Goal: Task Accomplishment & Management: Manage account settings

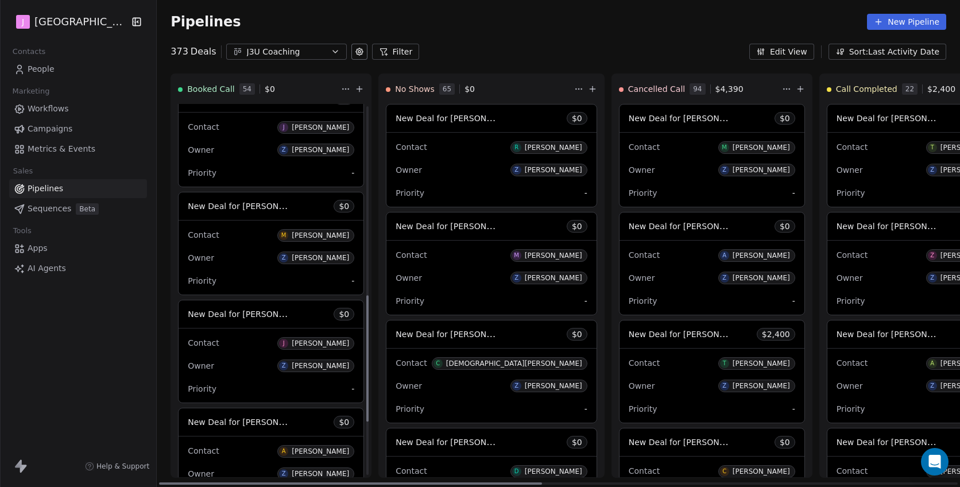
scroll to position [663, 0]
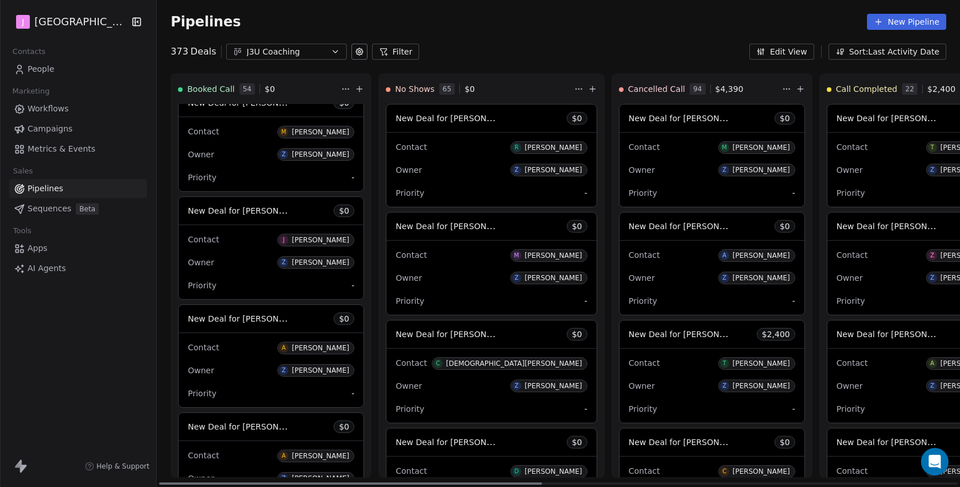
click at [255, 213] on span "New Deal for [PERSON_NAME]" at bounding box center [248, 210] width 121 height 11
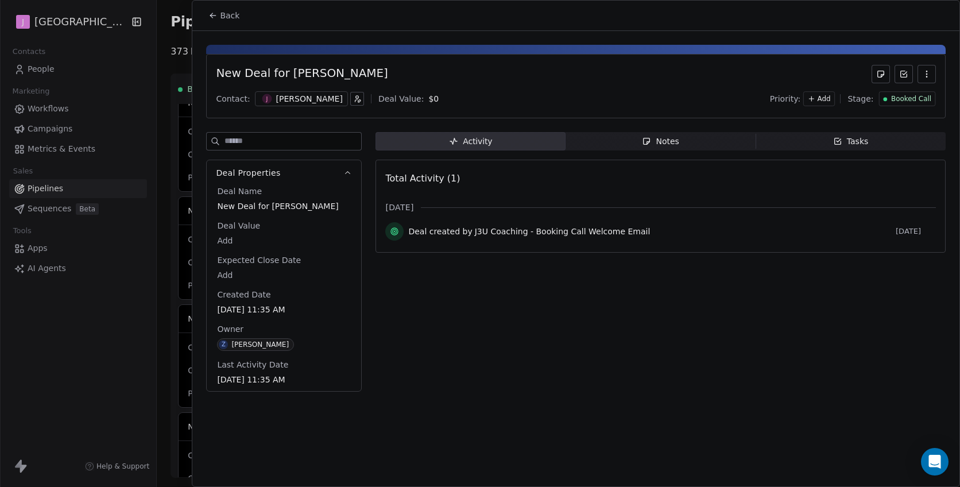
click at [227, 234] on body "J J3 University Contacts People Marketing Workflows Campaigns Metrics & Events …" at bounding box center [480, 243] width 960 height 487
type input "*****"
click at [383, 282] on html "J J3 University Contacts People Marketing Workflows Campaigns Metrics & Events …" at bounding box center [480, 243] width 960 height 487
click at [907, 97] on span "Booked Call" at bounding box center [911, 99] width 40 height 10
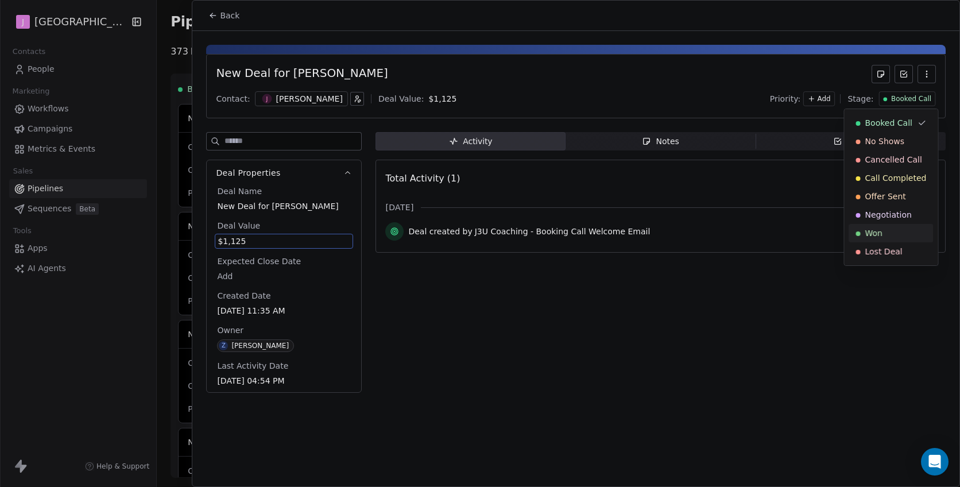
click at [875, 234] on span "Won" at bounding box center [873, 232] width 17 height 11
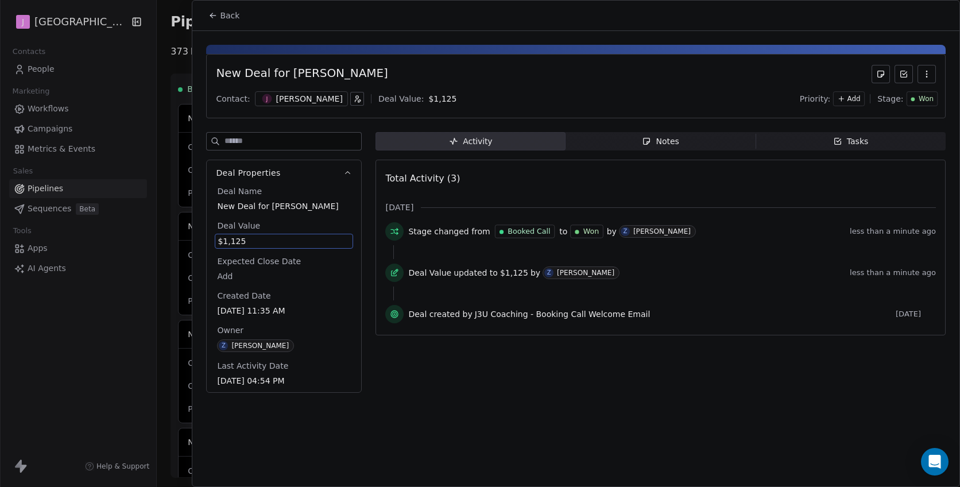
click at [231, 26] on div "Back" at bounding box center [575, 16] width 767 height 30
click at [228, 12] on span "Back" at bounding box center [230, 15] width 20 height 11
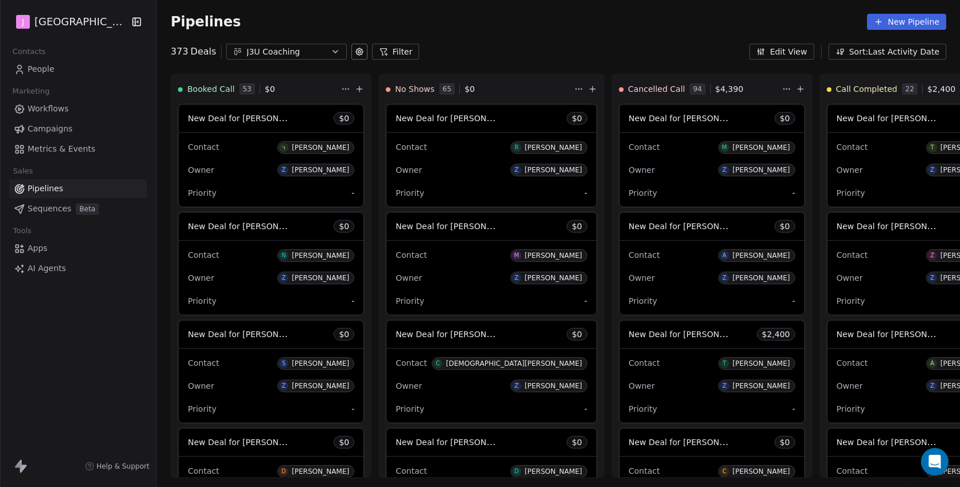
click at [60, 107] on span "Workflows" at bounding box center [48, 109] width 41 height 12
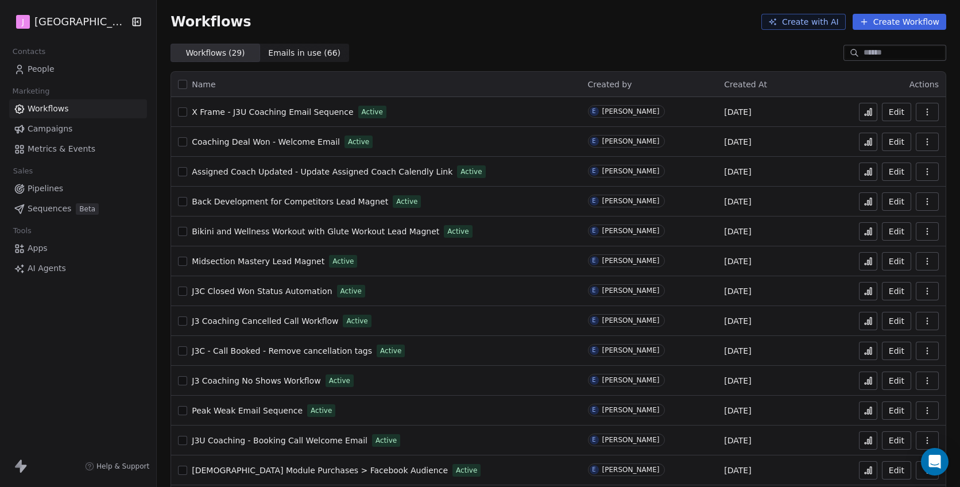
click at [52, 67] on span "People" at bounding box center [41, 69] width 27 height 12
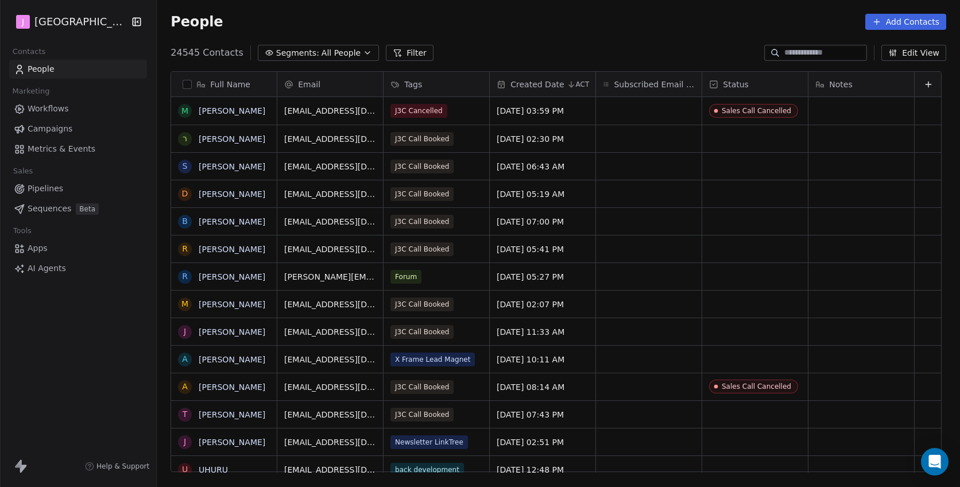
scroll to position [428, 805]
click at [785, 51] on input at bounding box center [824, 52] width 80 height 11
paste input "**********"
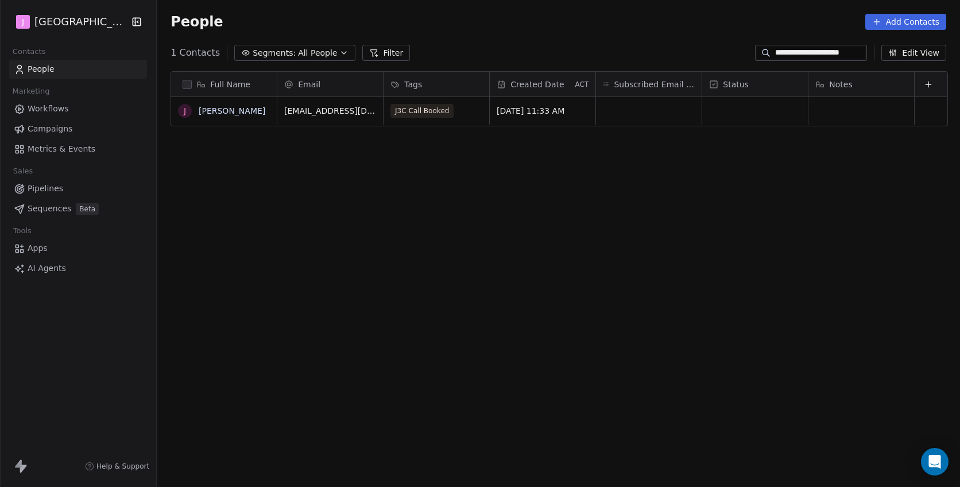
type input "**********"
click at [734, 118] on div "grid" at bounding box center [755, 111] width 106 height 28
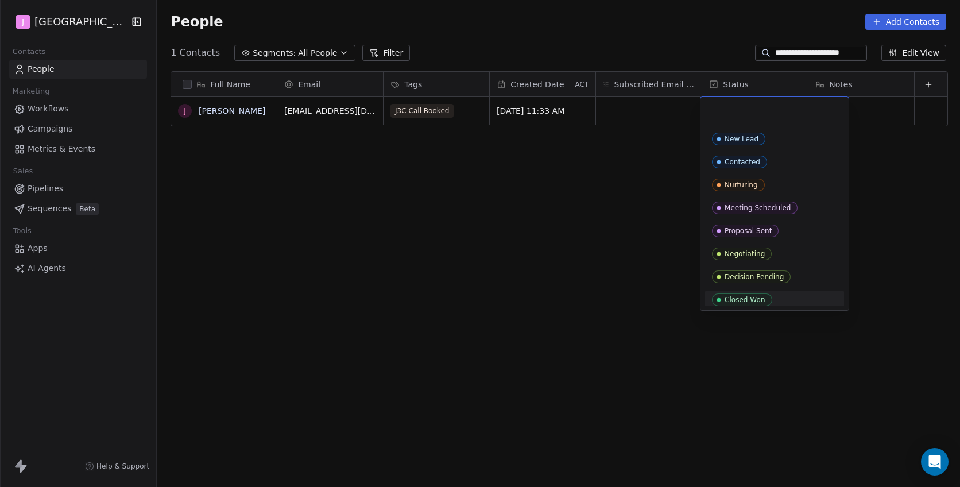
click at [732, 296] on div "Closed Won" at bounding box center [744, 300] width 41 height 8
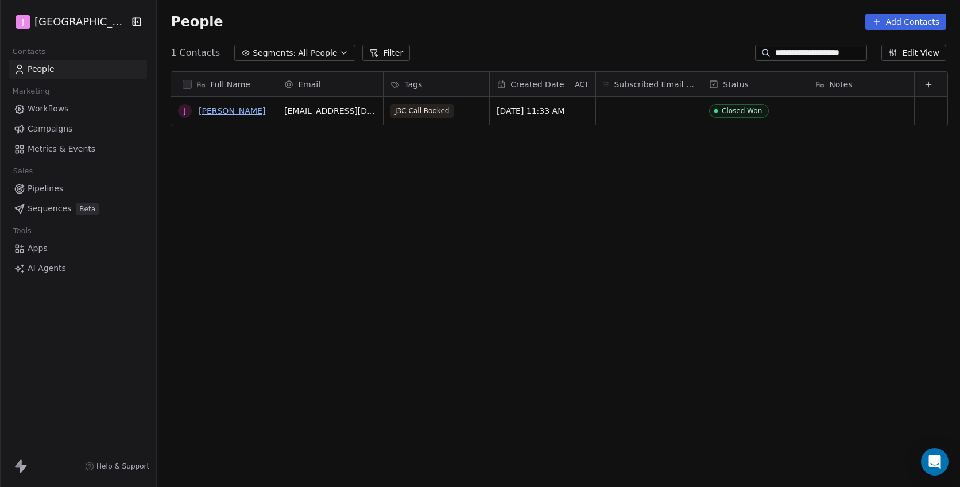
click at [230, 114] on link "[PERSON_NAME]" at bounding box center [232, 110] width 67 height 9
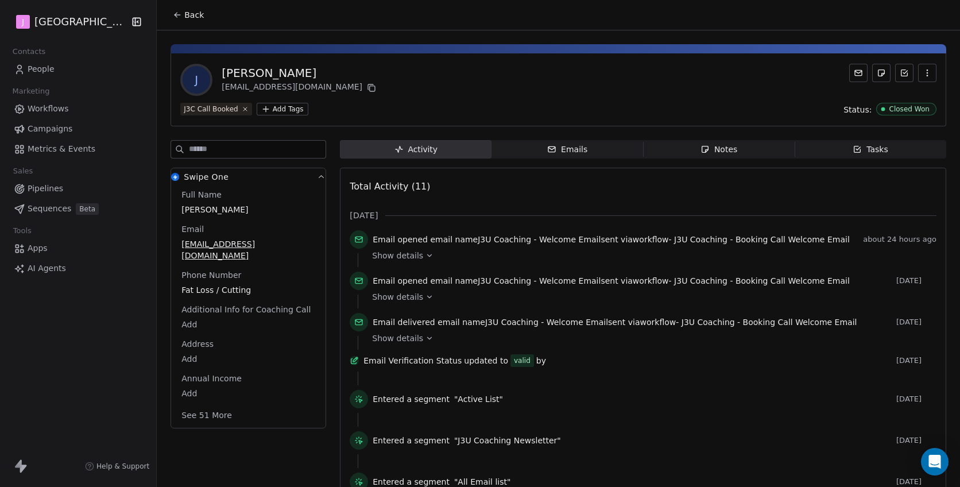
click at [215, 408] on button "See 51 More" at bounding box center [206, 415] width 64 height 21
click at [189, 451] on html "J J3 University Contacts People Marketing Workflows Campaigns Metrics & Events …" at bounding box center [480, 243] width 960 height 487
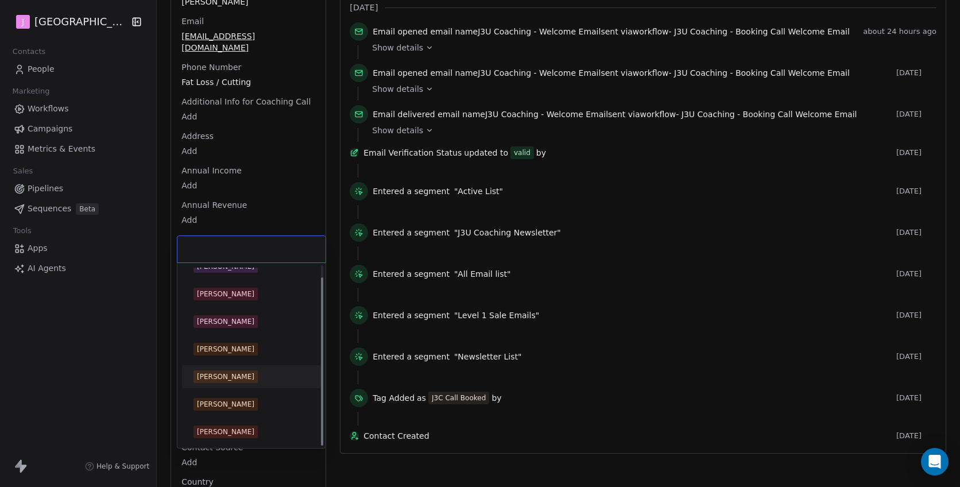
scroll to position [12, 0]
click at [242, 426] on span "[PERSON_NAME]" at bounding box center [225, 432] width 64 height 13
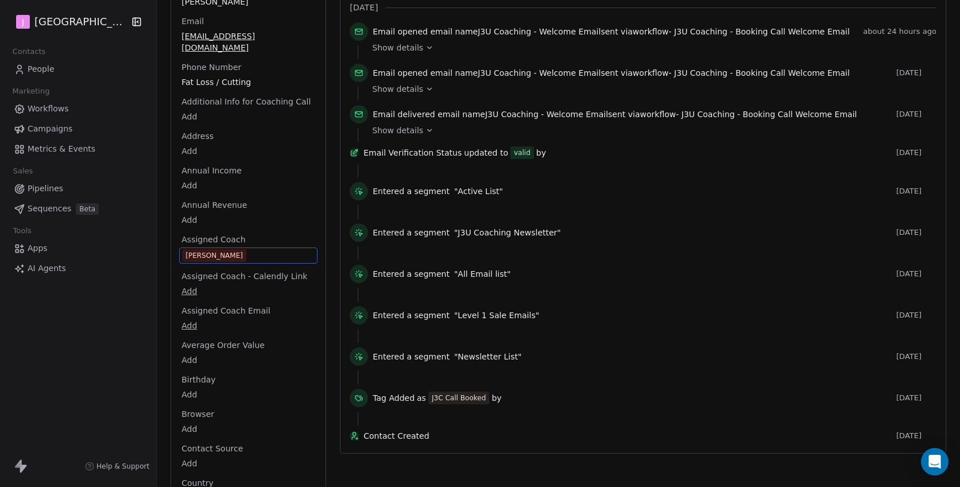
scroll to position [0, 0]
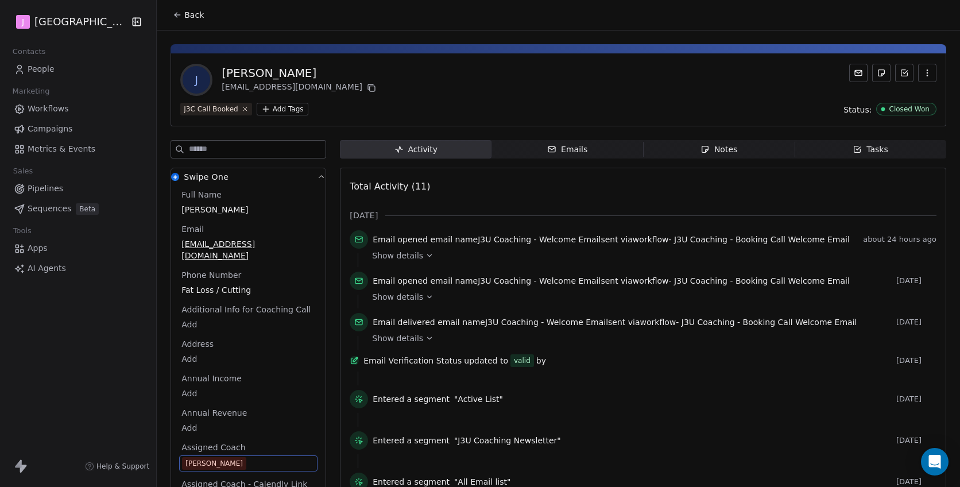
click at [195, 22] on button "Back" at bounding box center [188, 15] width 45 height 21
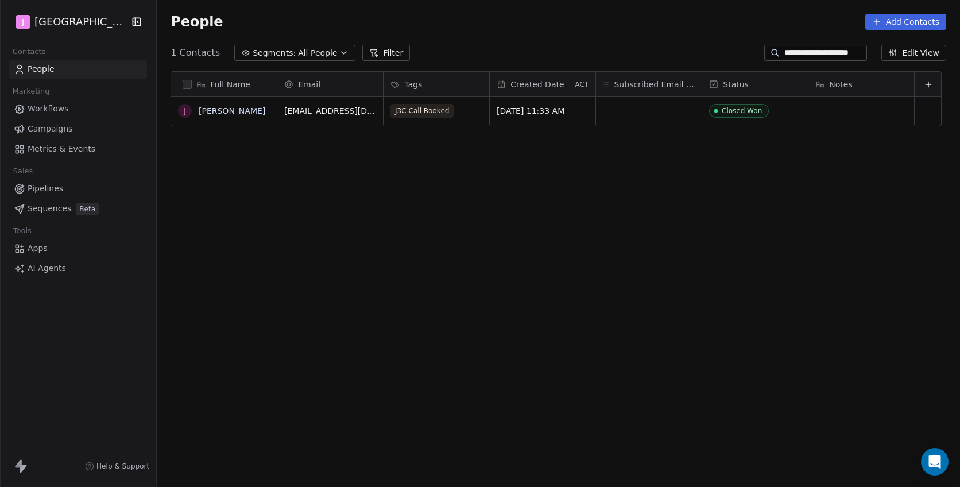
scroll to position [428, 805]
